Goal: Check status: Check status

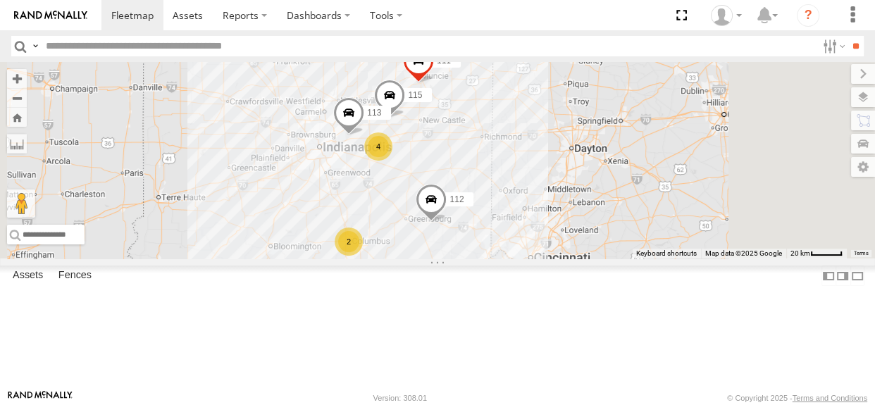
drag, startPoint x: 460, startPoint y: 144, endPoint x: 410, endPoint y: 147, distance: 49.4
click at [410, 147] on div "4 2 115 111 112 113" at bounding box center [437, 160] width 875 height 197
click at [363, 256] on div "2" at bounding box center [349, 242] width 28 height 28
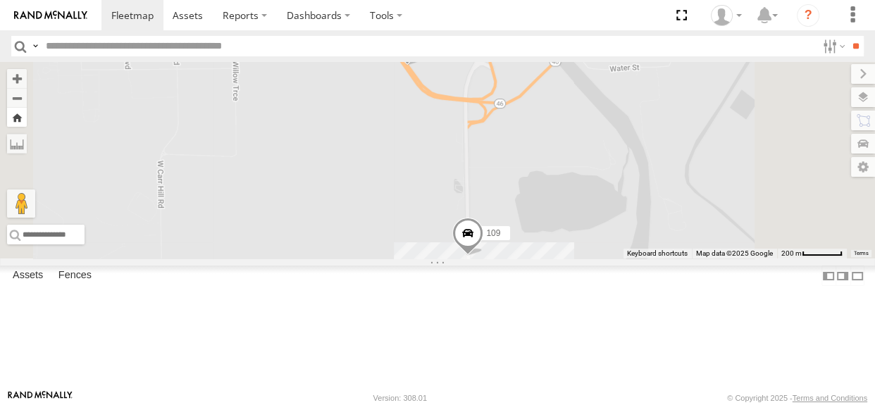
click at [27, 121] on button "Zoom Home" at bounding box center [17, 117] width 20 height 19
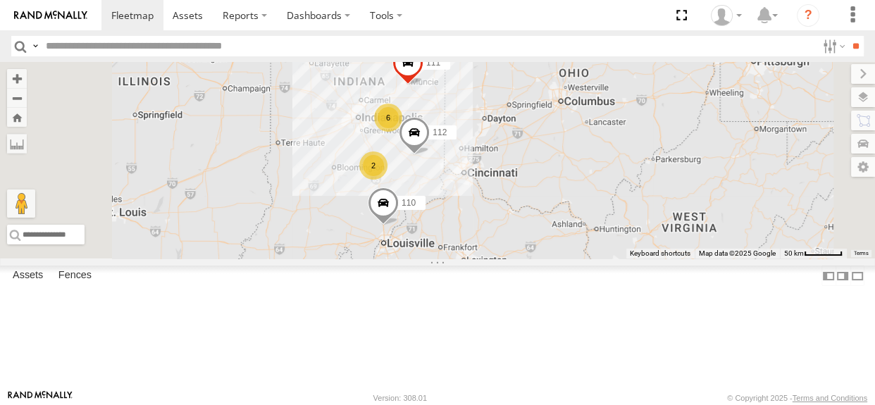
drag, startPoint x: 548, startPoint y: 188, endPoint x: 501, endPoint y: 185, distance: 46.6
click at [501, 185] on div "6 110 2 111 112" at bounding box center [437, 160] width 875 height 197
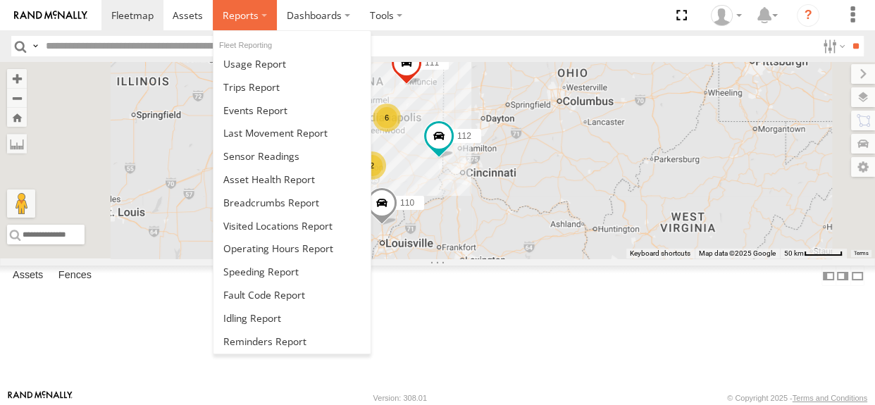
click at [257, 20] on label at bounding box center [245, 15] width 64 height 30
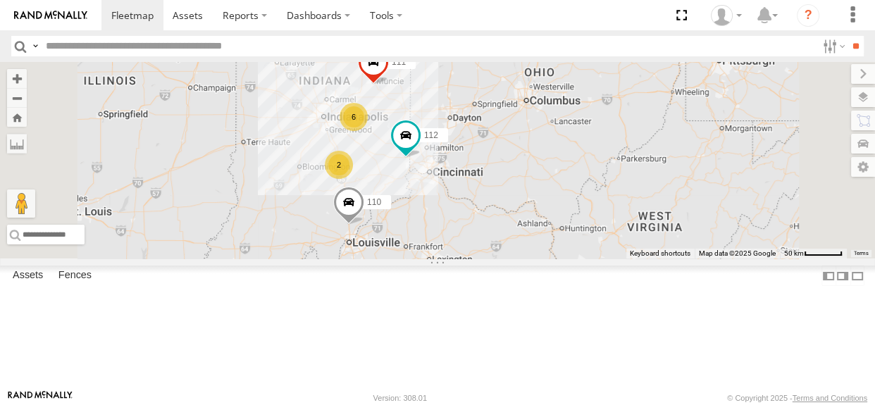
drag, startPoint x: 479, startPoint y: 151, endPoint x: 444, endPoint y: 150, distance: 35.2
click at [444, 150] on div "6 110 2 111 112" at bounding box center [437, 160] width 875 height 197
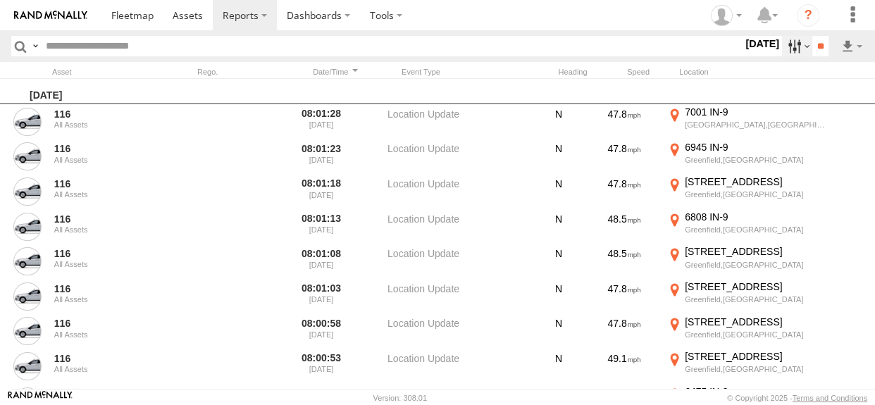
click at [785, 50] on label at bounding box center [797, 46] width 30 height 20
click at [0, 0] on span "Warning" at bounding box center [0, 0] width 0 height 0
click at [0, 0] on span "Media" at bounding box center [0, 0] width 0 height 0
click at [824, 45] on input "**" at bounding box center [821, 46] width 16 height 20
